Goal: Task Accomplishment & Management: Manage account settings

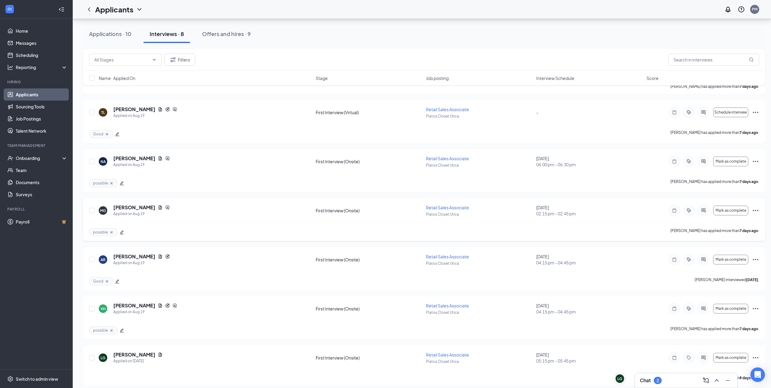
scroll to position [122, 0]
click at [682, 381] on div "Chat 2" at bounding box center [686, 381] width 93 height 10
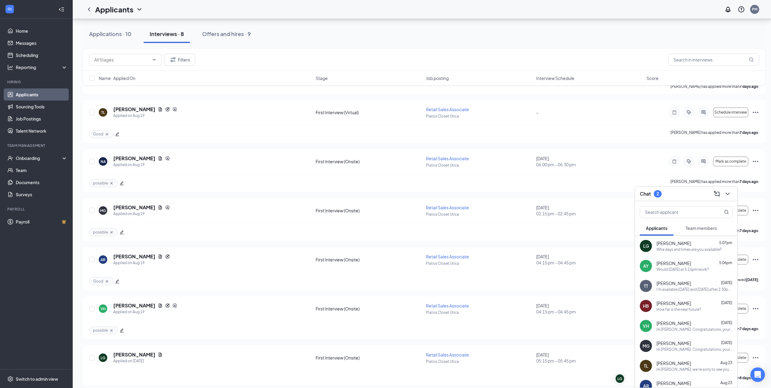
click at [705, 231] on span "Team members" at bounding box center [701, 228] width 31 height 5
drag, startPoint x: 662, startPoint y: 231, endPoint x: 507, endPoint y: 170, distance: 165.9
click at [662, 231] on span "Applicants" at bounding box center [657, 228] width 22 height 5
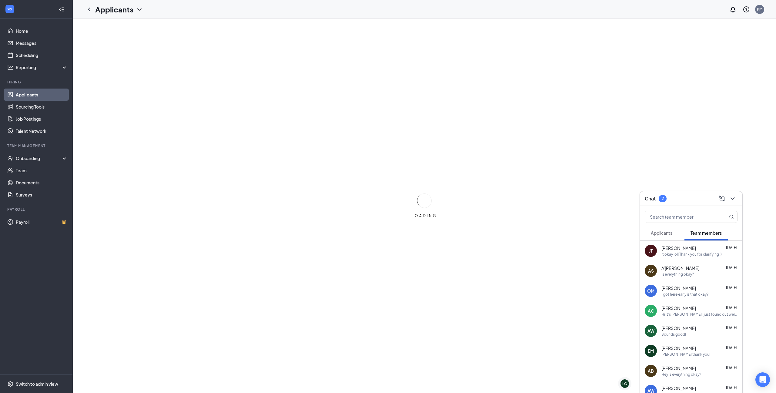
drag, startPoint x: 660, startPoint y: 236, endPoint x: 659, endPoint y: 232, distance: 3.5
click at [660, 236] on button "Applicants" at bounding box center [662, 232] width 34 height 15
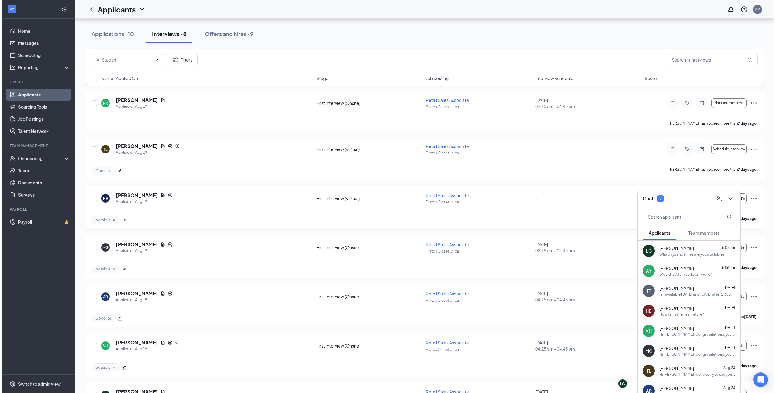
scroll to position [55, 0]
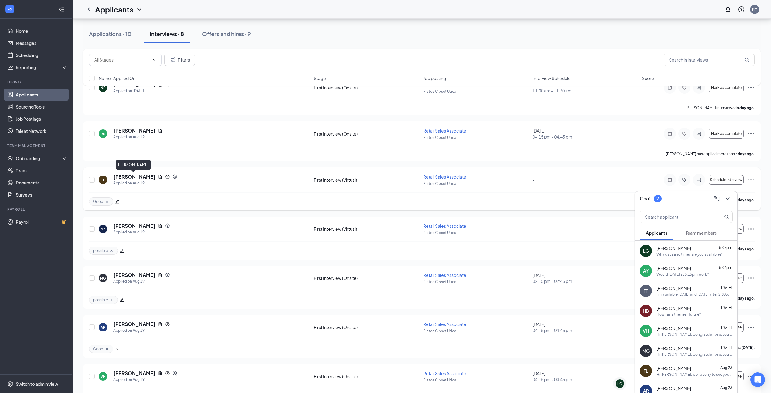
click at [131, 176] on h5 "[PERSON_NAME]" at bounding box center [134, 176] width 42 height 7
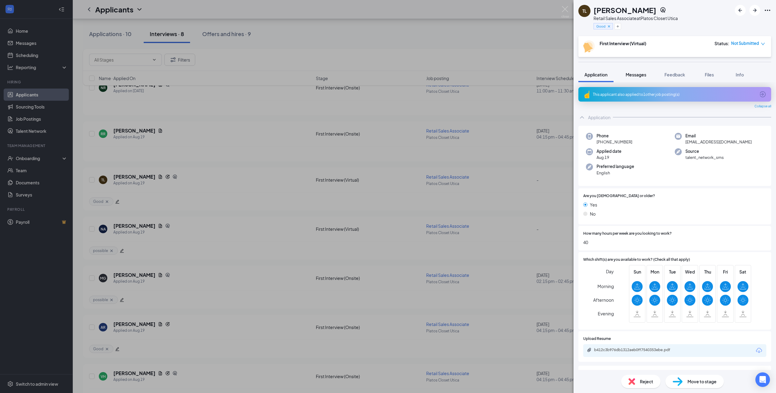
click at [632, 74] on span "Messages" at bounding box center [636, 74] width 21 height 5
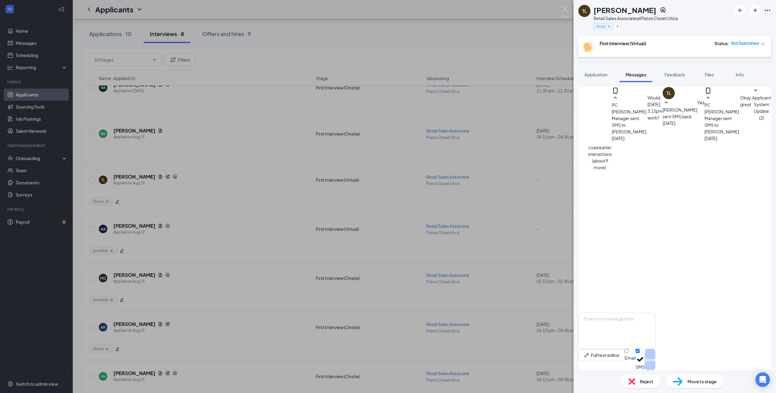
scroll to position [47, 0]
click at [771, 102] on icon "SmallChevronDown" at bounding box center [774, 97] width 7 height 7
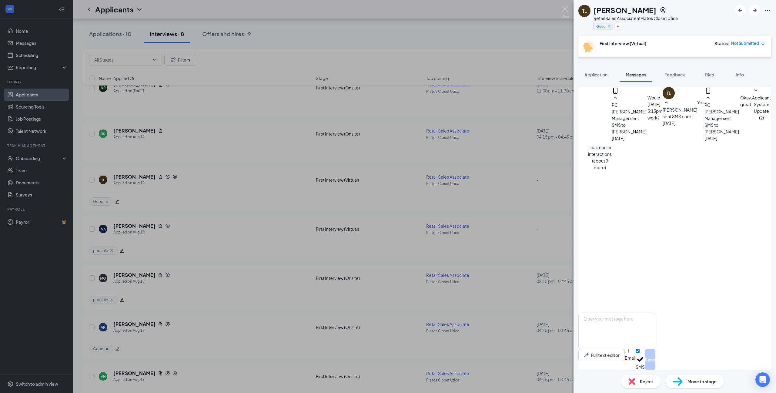
scroll to position [238, 0]
click at [641, 379] on span "Reject" at bounding box center [646, 381] width 13 height 7
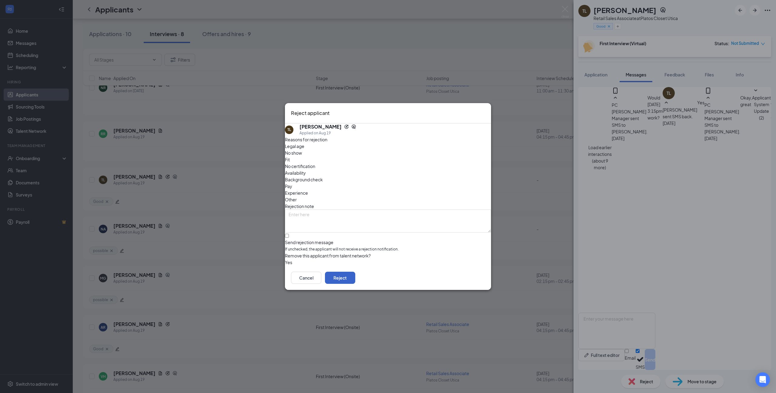
click at [355, 280] on button "Reject" at bounding box center [340, 278] width 30 height 12
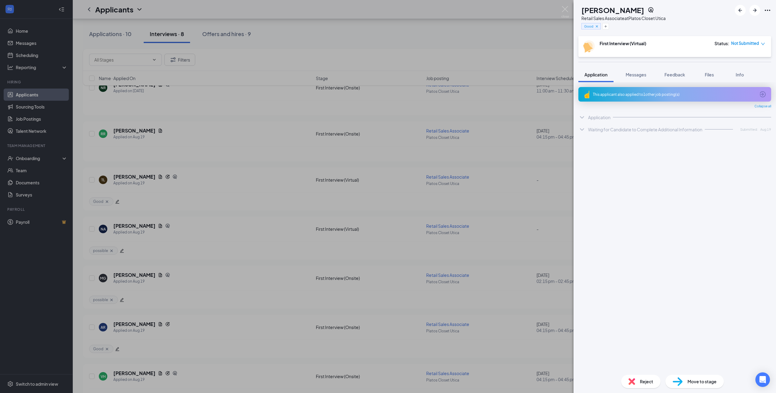
click at [522, 277] on div "TL Taliyah Leggett Retail Sales Associate at Platos Closet Utica Good First Int…" at bounding box center [388, 196] width 776 height 393
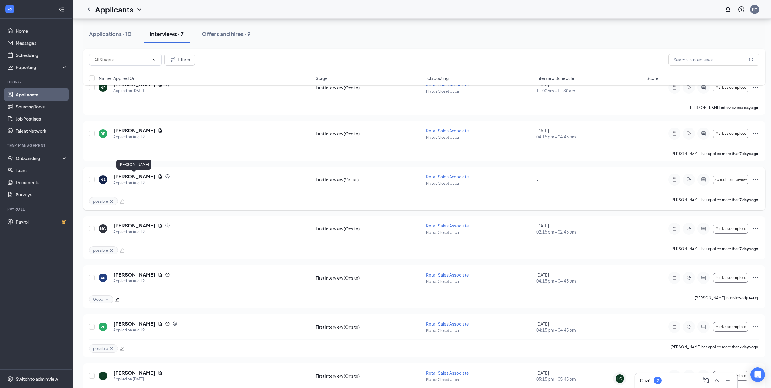
click at [131, 176] on h5 "[PERSON_NAME]" at bounding box center [134, 176] width 42 height 7
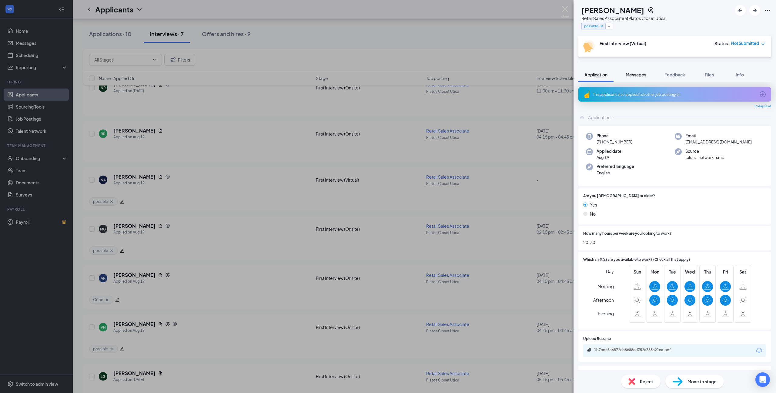
click at [632, 75] on span "Messages" at bounding box center [636, 74] width 21 height 5
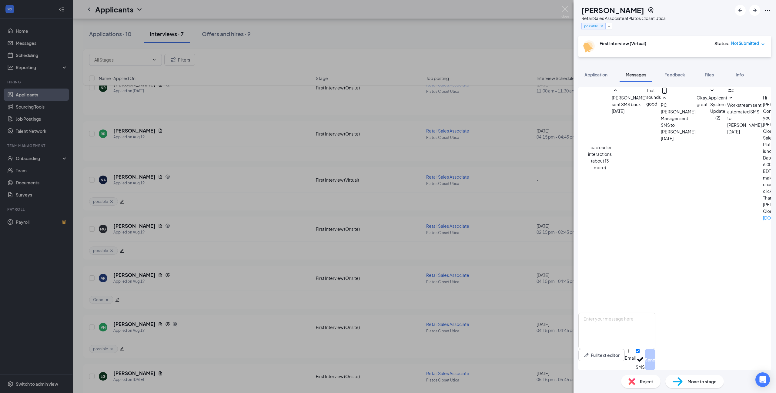
click at [727, 128] on span "Workstream sent automated SMS to Nathan Atchison." at bounding box center [745, 114] width 36 height 25
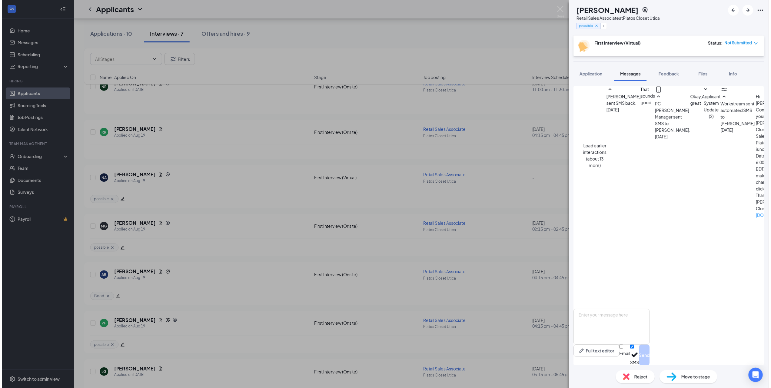
scroll to position [272, 0]
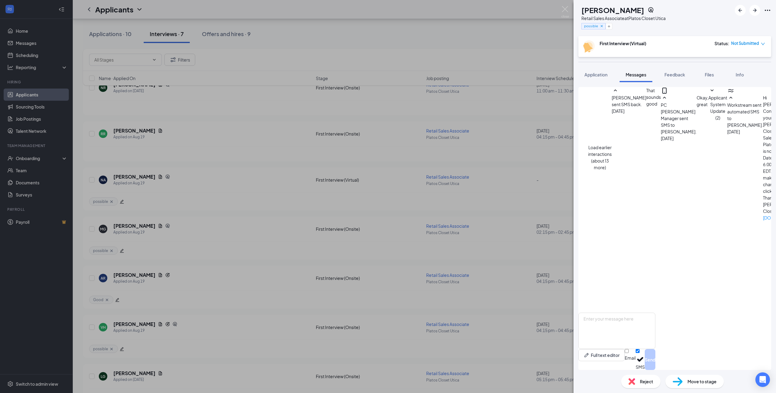
click at [634, 376] on div "Reject" at bounding box center [640, 381] width 39 height 13
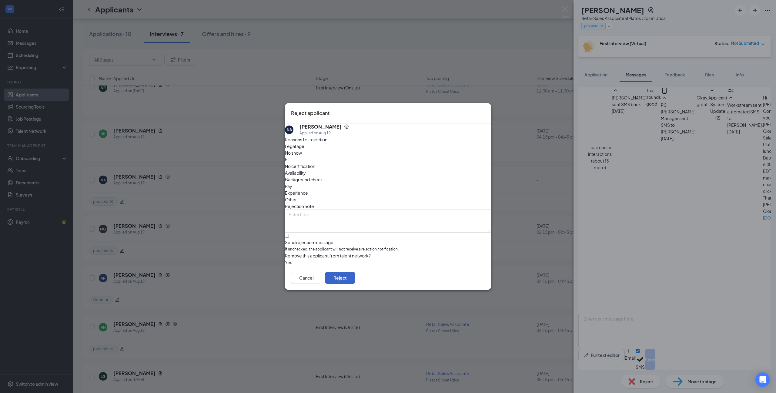
click at [355, 280] on button "Reject" at bounding box center [340, 278] width 30 height 12
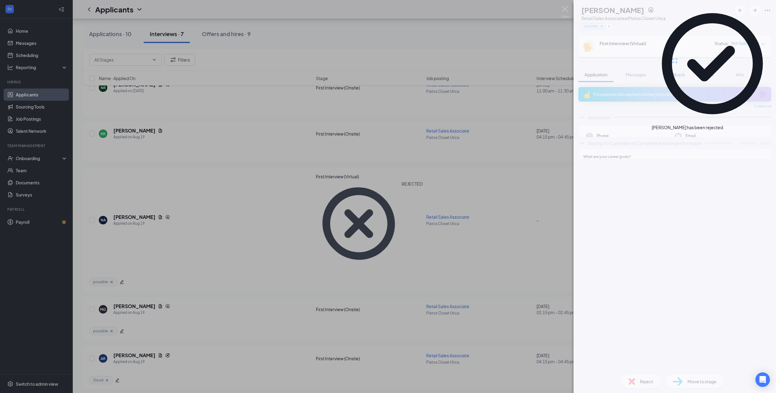
click at [520, 267] on div "NA Nathan Atchison Retail Sales Associate at Platos Closet Utica possible First…" at bounding box center [388, 196] width 776 height 393
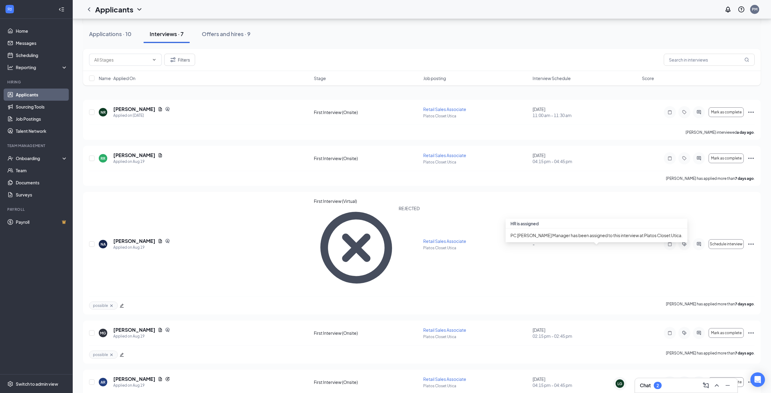
scroll to position [74, 0]
